Goal: Check status: Check status

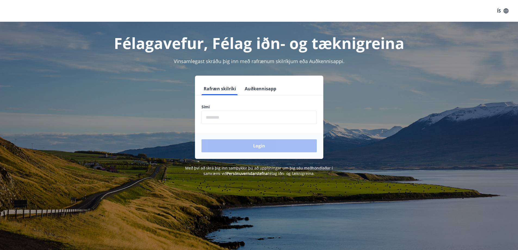
click at [213, 120] on input "phone" at bounding box center [258, 117] width 115 height 13
type input "********"
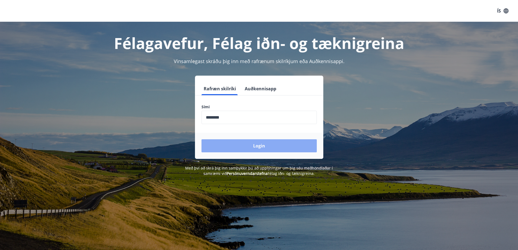
click at [244, 142] on button "Login" at bounding box center [258, 145] width 115 height 13
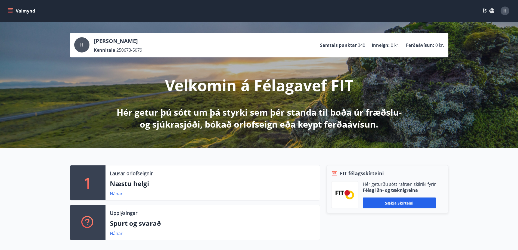
click at [13, 11] on button "Valmynd" at bounding box center [22, 11] width 31 height 10
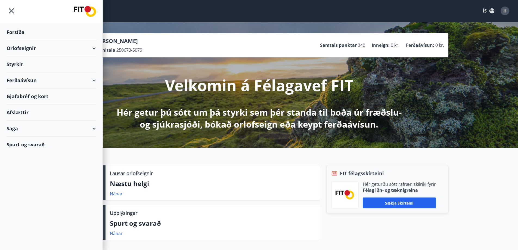
click at [12, 127] on div "Saga" at bounding box center [51, 128] width 89 height 16
click at [22, 153] on div "Bókanir" at bounding box center [51, 153] width 81 height 11
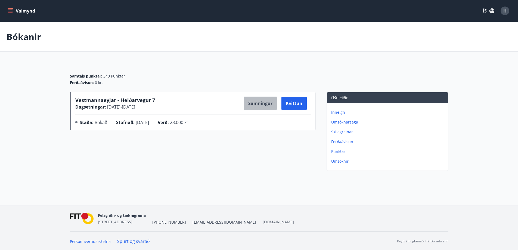
click at [260, 102] on button "Samningur" at bounding box center [259, 103] width 33 height 14
